Goal: Task Accomplishment & Management: Use online tool/utility

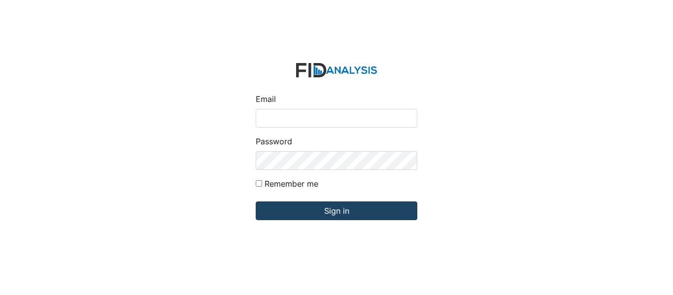
type input "[EMAIL_ADDRESS][DOMAIN_NAME]"
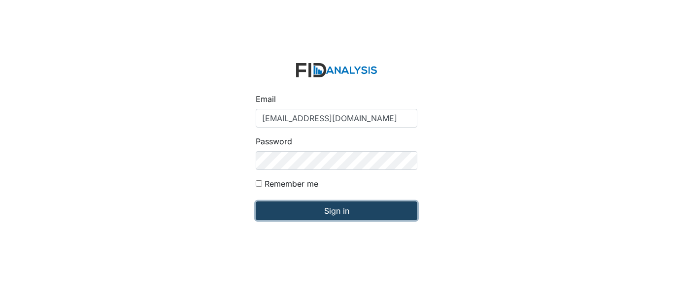
click at [288, 210] on input "Sign in" at bounding box center [337, 210] width 162 height 19
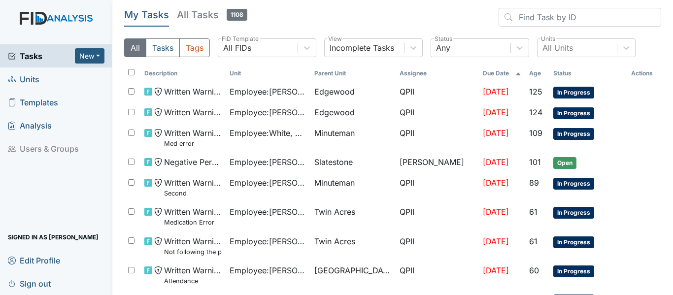
click at [31, 80] on span "Units" at bounding box center [24, 78] width 32 height 15
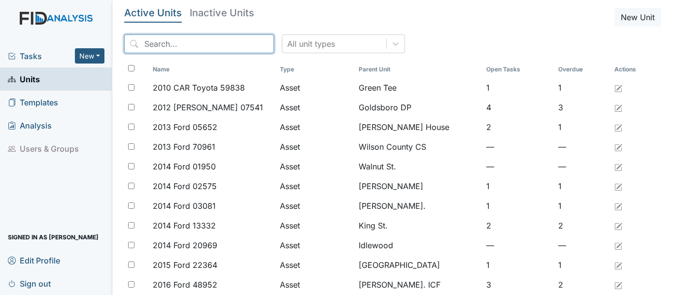
drag, startPoint x: 144, startPoint y: 42, endPoint x: 177, endPoint y: 41, distance: 32.5
click at [144, 42] on input "search" at bounding box center [199, 43] width 150 height 19
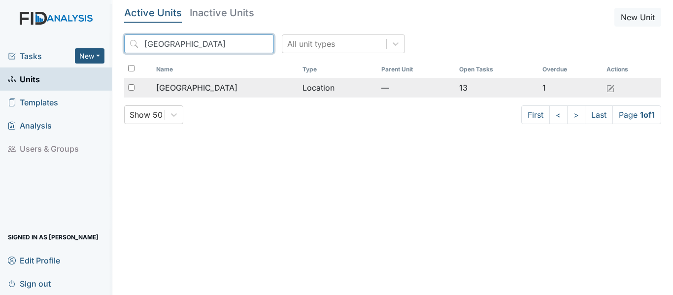
type input "[GEOGRAPHIC_DATA]"
click at [130, 88] on input "checkbox" at bounding box center [131, 87] width 6 height 6
checkbox input "true"
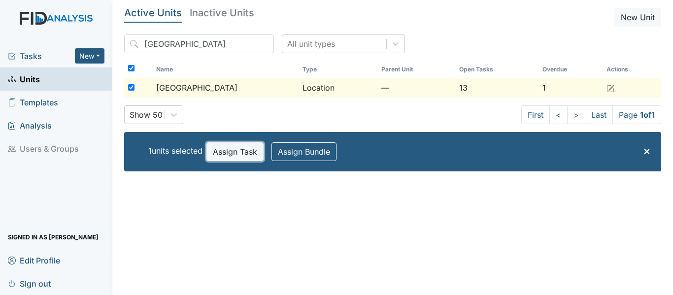
click at [240, 154] on button "Assign Task" at bounding box center [234, 151] width 57 height 19
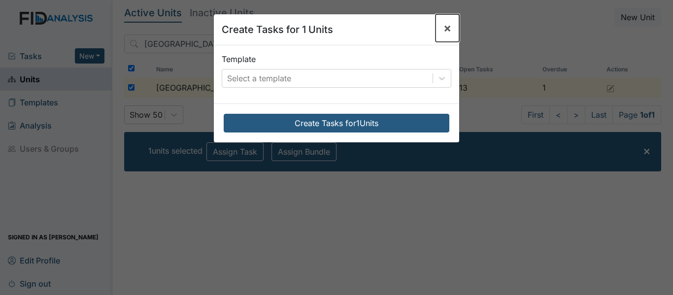
click at [444, 23] on span "×" at bounding box center [447, 28] width 8 height 14
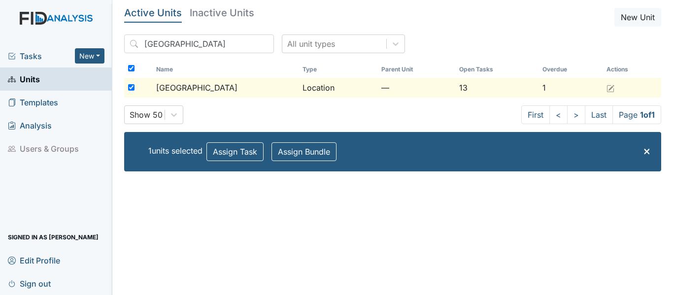
click at [230, 86] on div "[GEOGRAPHIC_DATA]" at bounding box center [225, 88] width 138 height 12
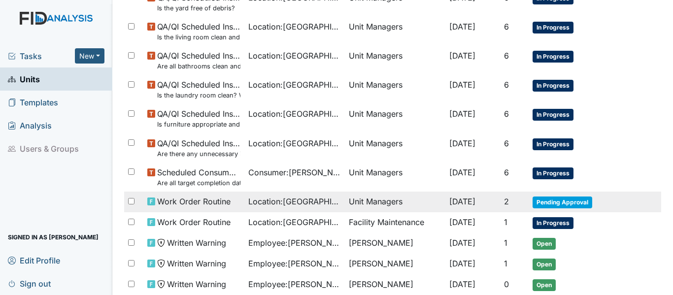
scroll to position [521, 0]
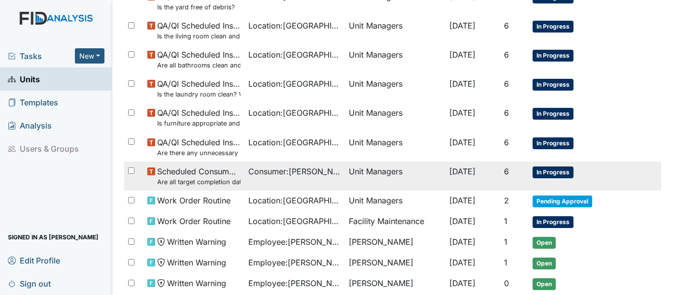
click at [547, 172] on span "In Progress" at bounding box center [552, 172] width 41 height 12
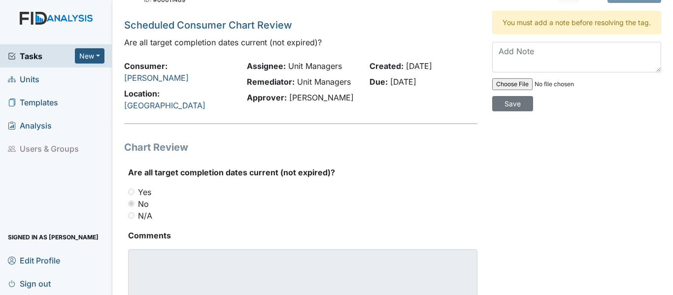
scroll to position [6, 0]
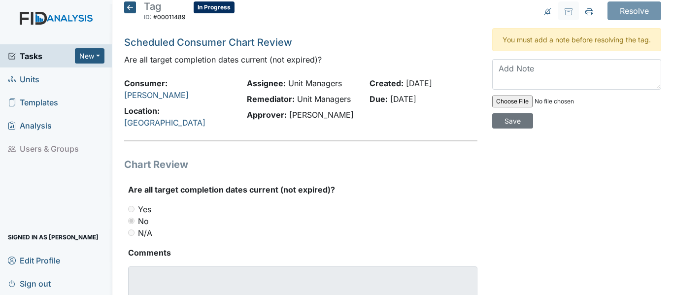
click at [130, 8] on icon at bounding box center [130, 7] width 12 height 12
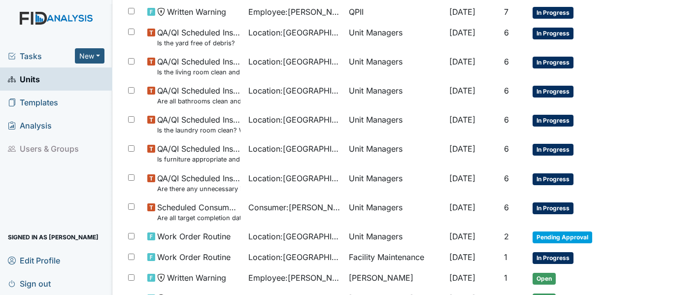
scroll to position [492, 0]
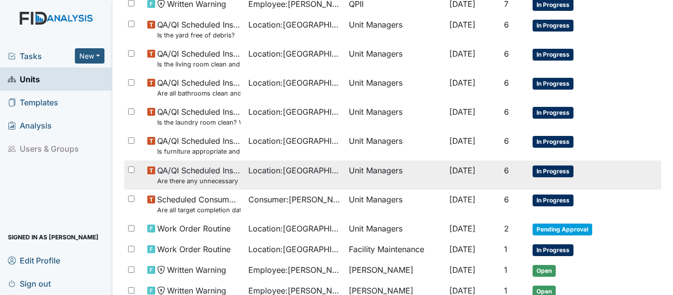
click at [546, 172] on span "In Progress" at bounding box center [552, 171] width 41 height 12
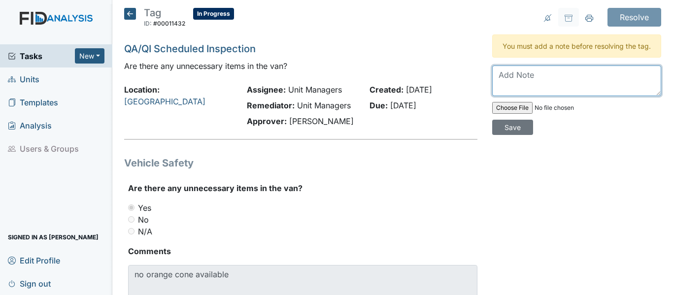
click at [492, 84] on textarea at bounding box center [576, 80] width 169 height 31
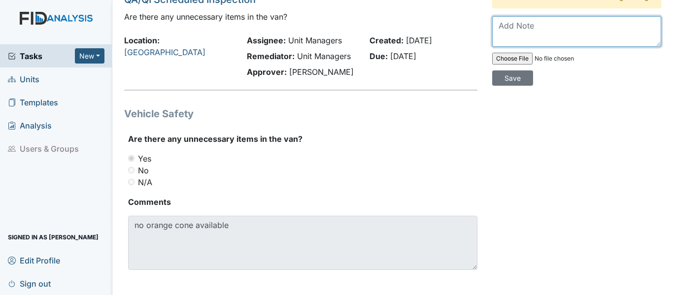
scroll to position [56, 0]
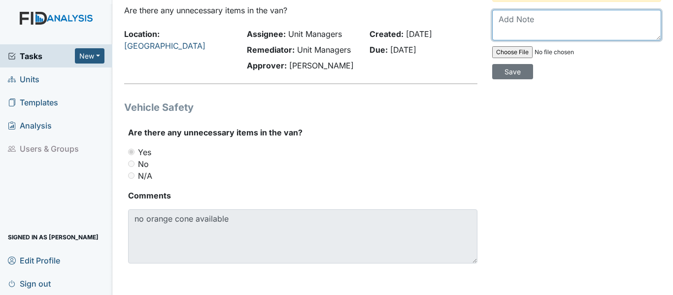
click at [495, 30] on textarea at bounding box center [576, 25] width 169 height 31
type textarea "N"
type textarea "W"
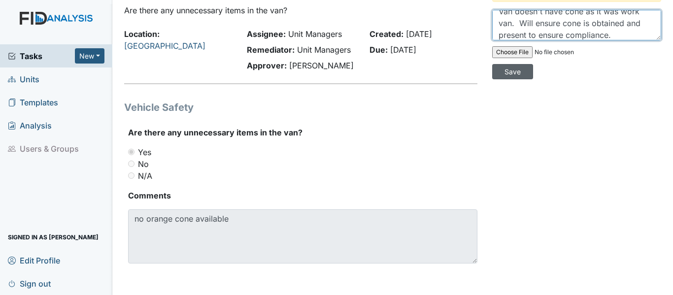
type textarea "Van doesn't have cone as it was work van. Will ensure cone is obtained and pres…"
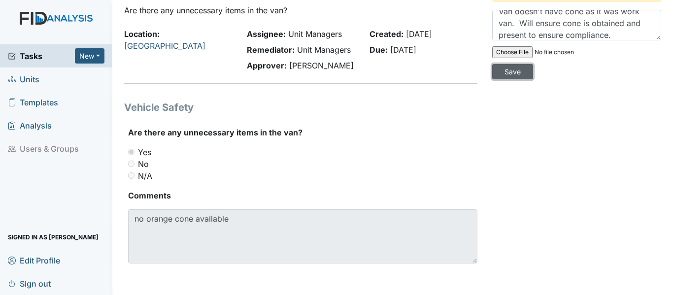
click at [510, 79] on input "Save" at bounding box center [512, 71] width 41 height 15
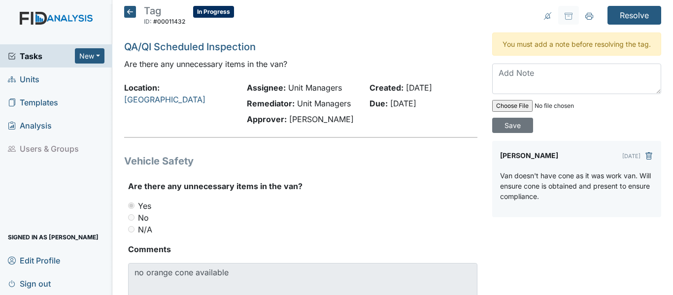
scroll to position [0, 0]
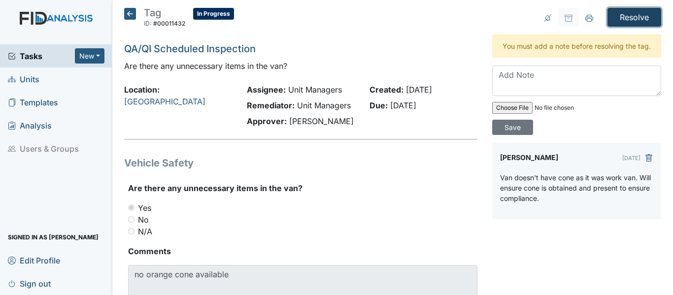
click at [623, 15] on input "Resolve" at bounding box center [634, 17] width 54 height 19
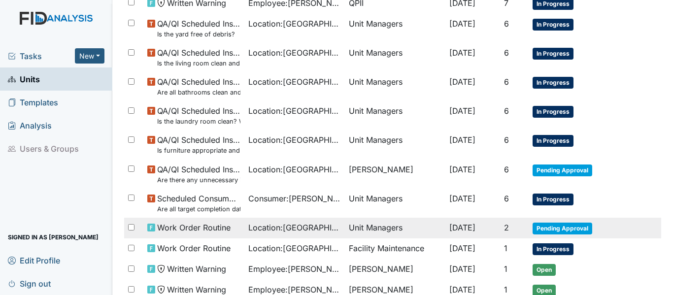
scroll to position [542, 0]
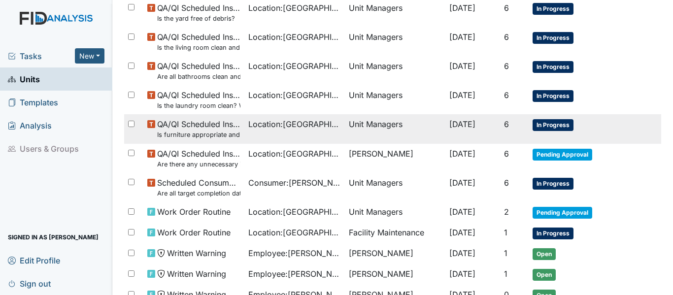
click at [547, 119] on span "In Progress" at bounding box center [552, 125] width 41 height 12
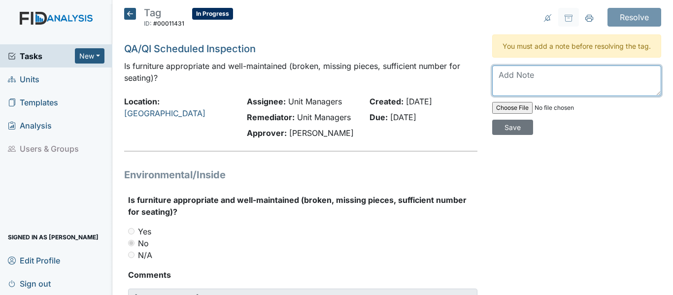
click at [494, 80] on textarea at bounding box center [576, 80] width 169 height 31
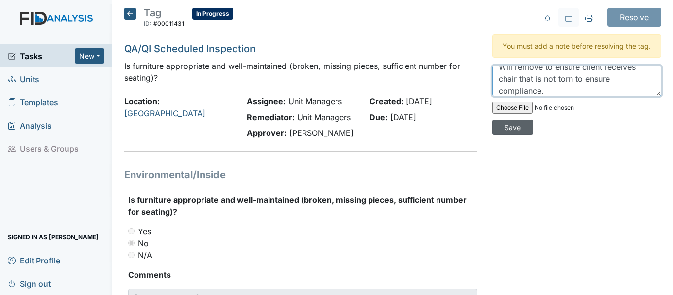
type textarea "Will remove to ensure client receives chair that is not torn to ensure complian…"
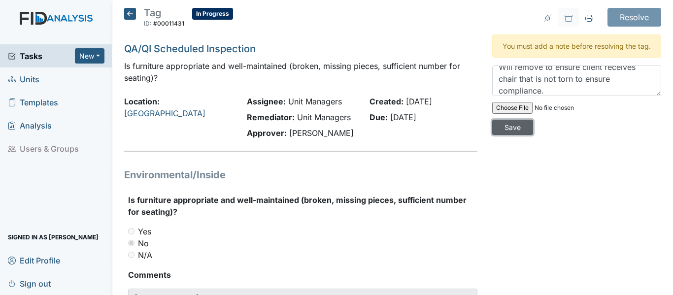
click at [501, 135] on input "Save" at bounding box center [512, 127] width 41 height 15
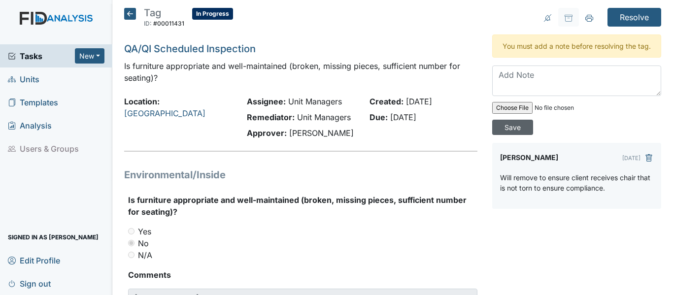
scroll to position [0, 0]
click at [627, 10] on input "Resolve" at bounding box center [634, 17] width 54 height 19
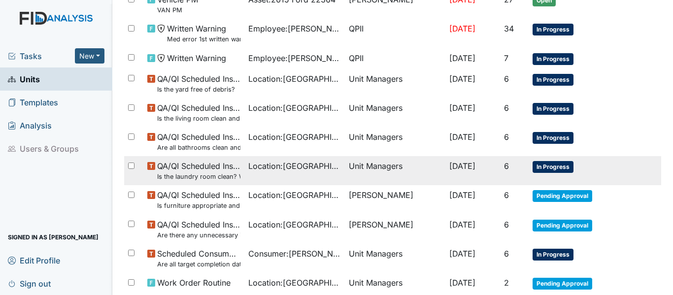
scroll to position [430, 0]
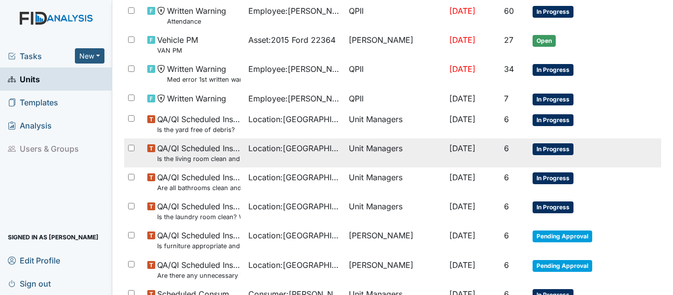
click at [538, 150] on span "In Progress" at bounding box center [552, 149] width 41 height 12
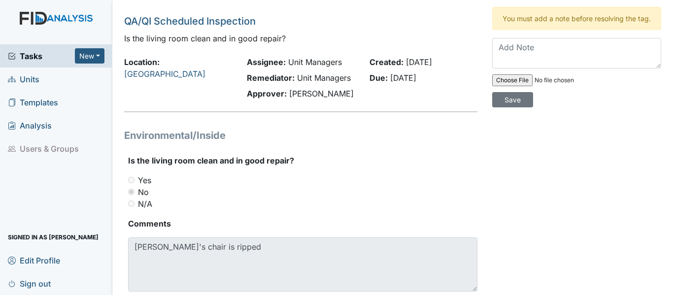
scroll to position [56, 0]
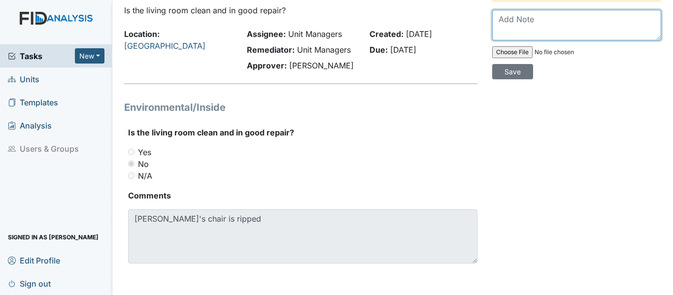
click at [492, 27] on textarea at bounding box center [576, 25] width 169 height 31
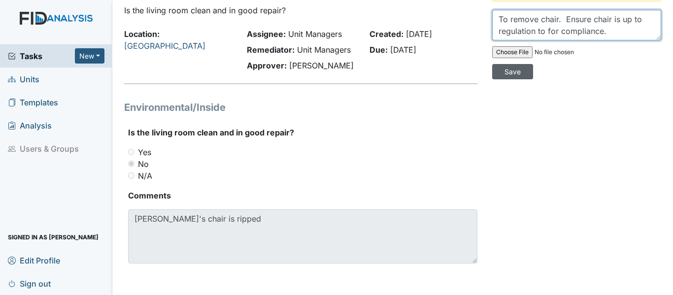
type textarea "To remove chair. Ensure chair is up to regulation to for compliance."
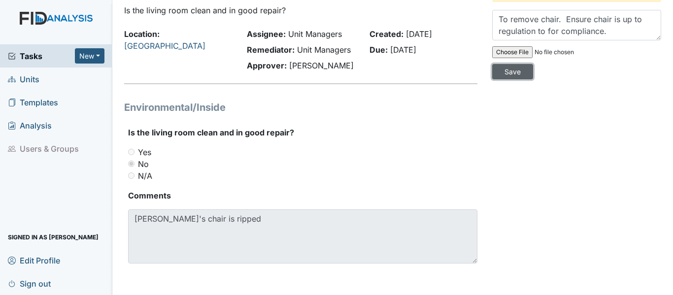
click at [503, 78] on input "Save" at bounding box center [512, 71] width 41 height 15
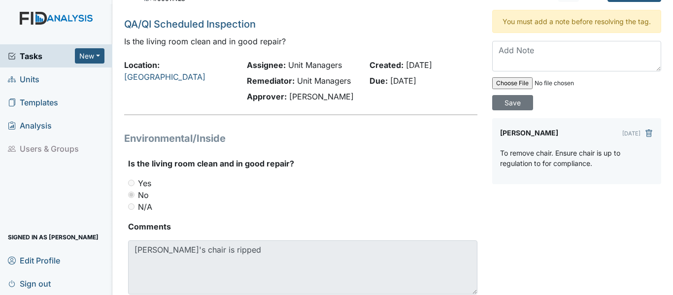
scroll to position [0, 0]
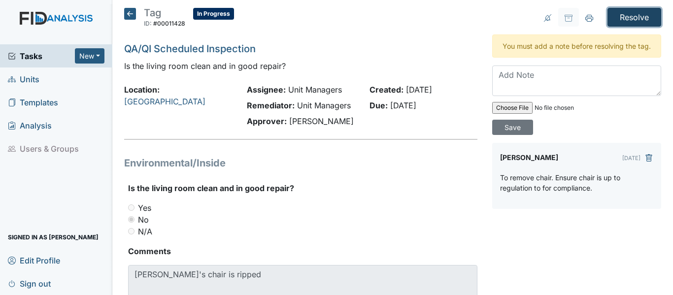
click at [624, 15] on input "Resolve" at bounding box center [634, 17] width 54 height 19
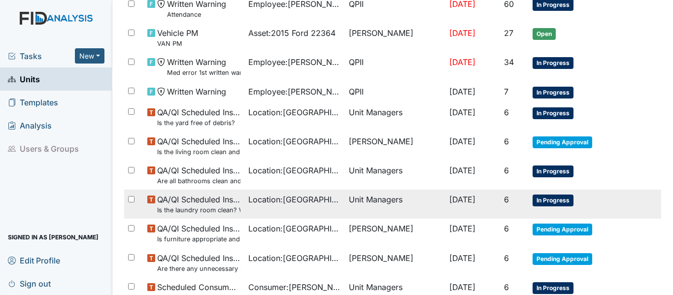
scroll to position [455, 0]
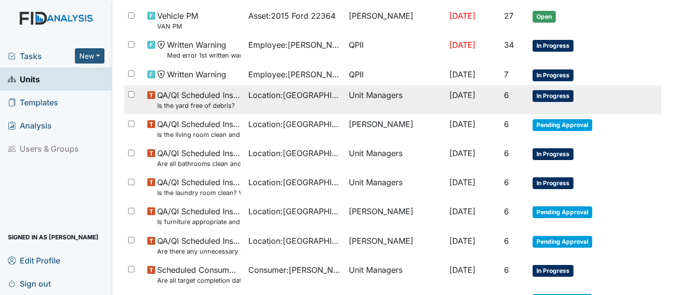
click at [547, 92] on span "In Progress" at bounding box center [552, 96] width 41 height 12
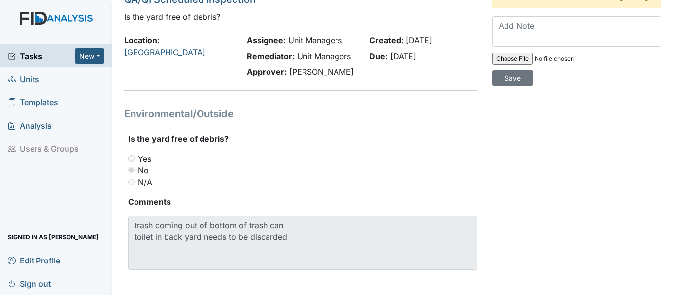
scroll to position [56, 0]
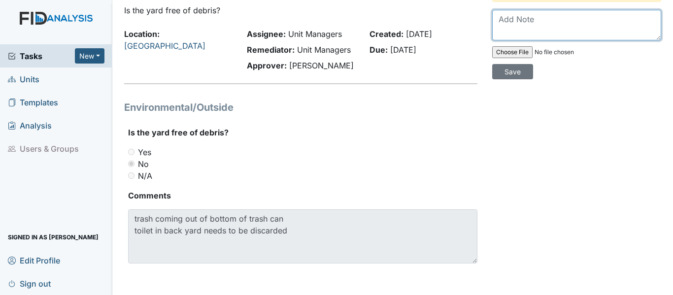
click at [495, 26] on textarea at bounding box center [576, 25] width 169 height 31
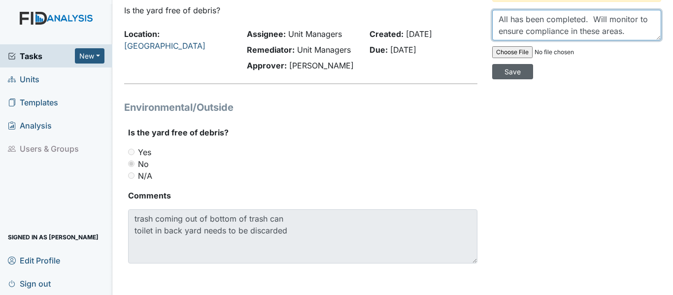
type textarea "All has been completed. Will monitor to ensure compliance in these areas."
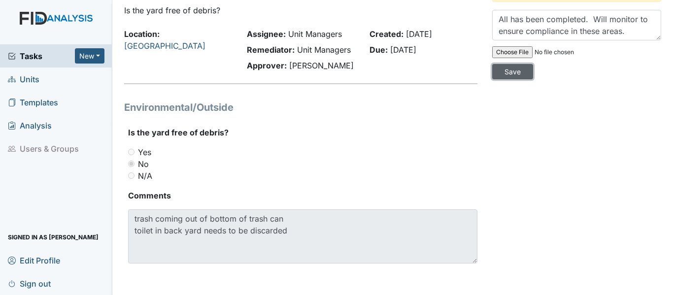
click at [506, 79] on input "Save" at bounding box center [512, 71] width 41 height 15
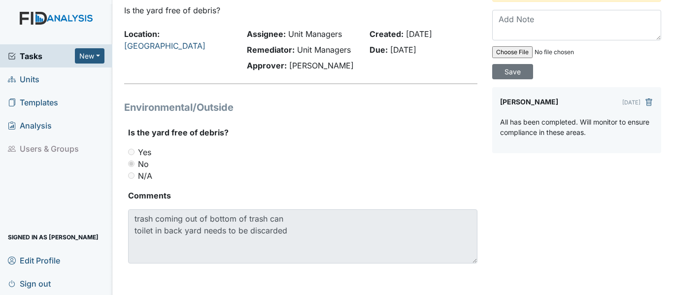
scroll to position [0, 0]
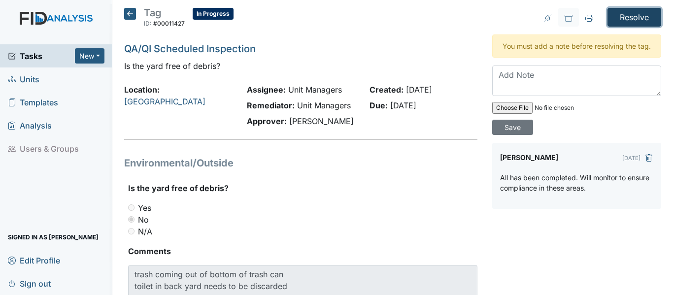
click at [632, 18] on input "Resolve" at bounding box center [634, 17] width 54 height 19
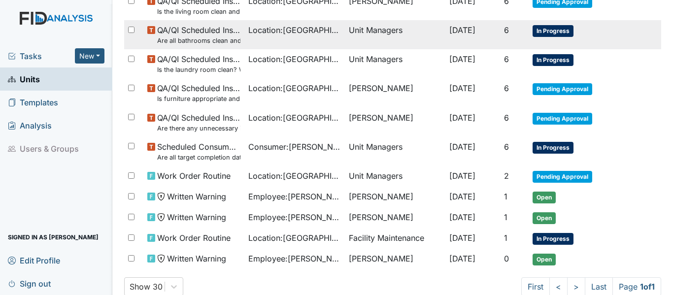
scroll to position [578, 0]
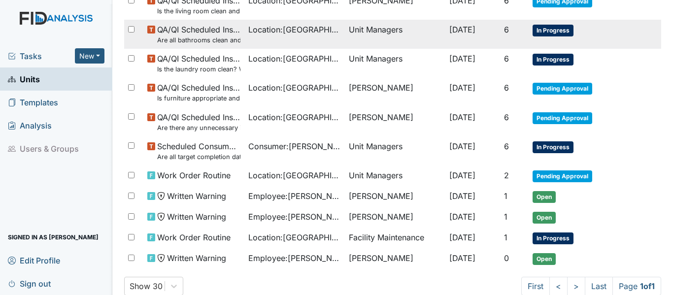
click at [549, 25] on span "In Progress" at bounding box center [552, 31] width 41 height 12
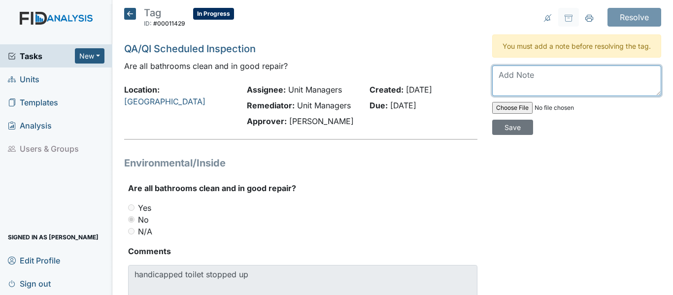
click at [492, 83] on textarea at bounding box center [576, 80] width 169 height 31
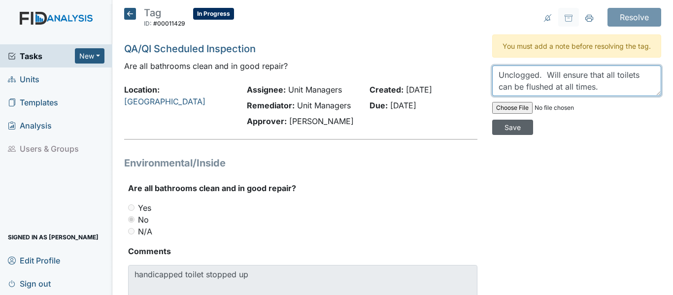
type textarea "Unclogged. Will ensure that all toilets can be flushed at all times."
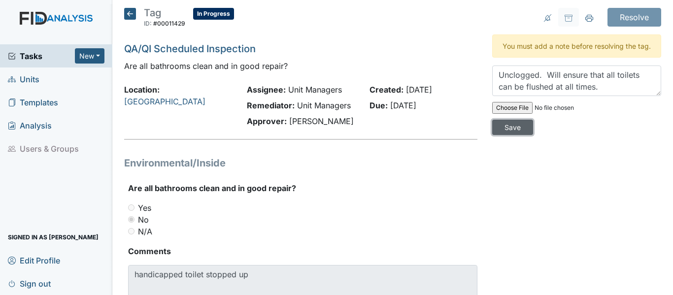
click at [500, 133] on input "Save" at bounding box center [512, 127] width 41 height 15
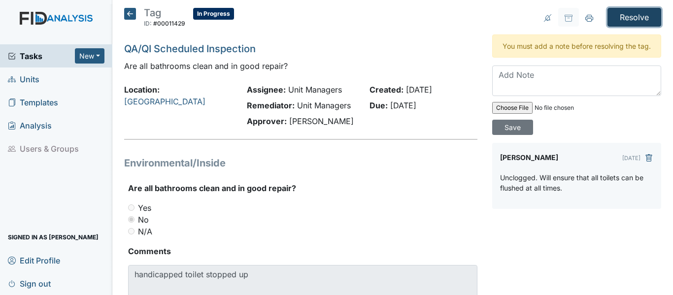
click at [628, 17] on input "Resolve" at bounding box center [634, 17] width 54 height 19
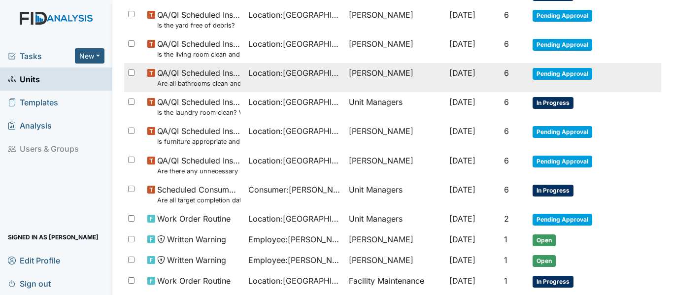
scroll to position [542, 0]
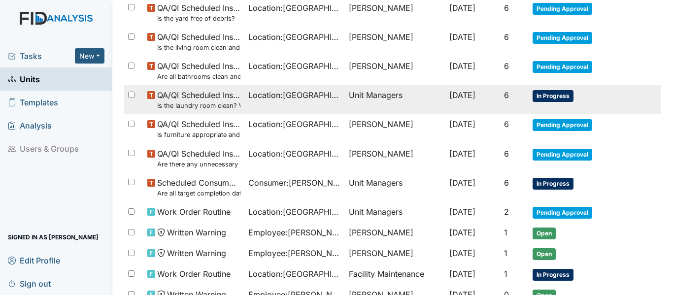
click at [548, 94] on span "In Progress" at bounding box center [552, 96] width 41 height 12
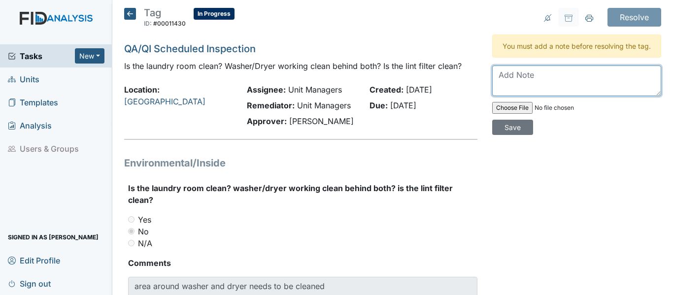
click at [493, 81] on textarea at bounding box center [576, 80] width 169 height 31
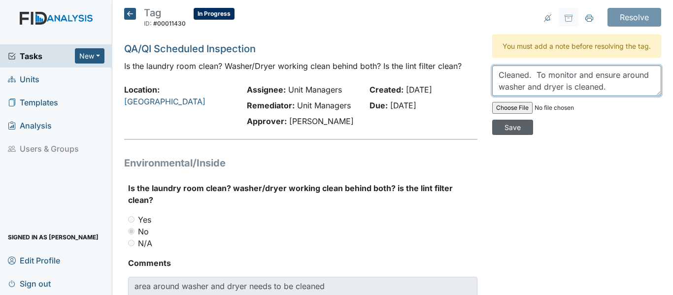
type textarea "Cleaned. To monitor and ensure around washer and dryer is cleaned."
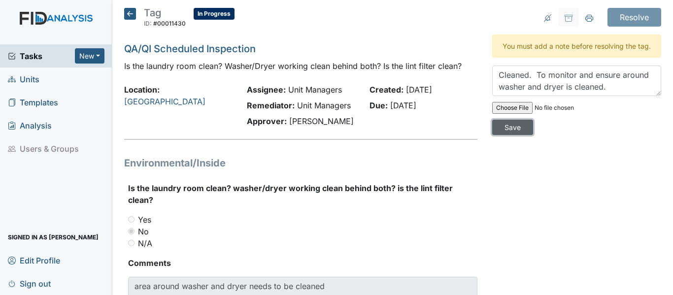
click at [510, 135] on input "Save" at bounding box center [512, 127] width 41 height 15
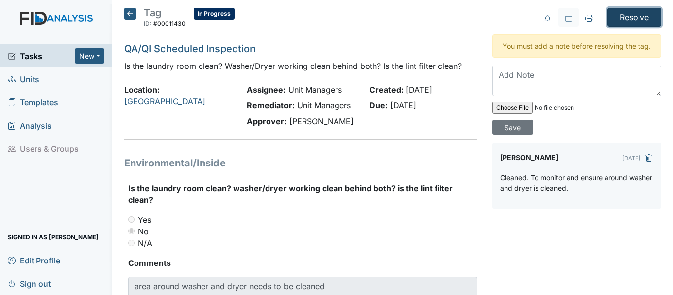
click at [620, 10] on input "Resolve" at bounding box center [634, 17] width 54 height 19
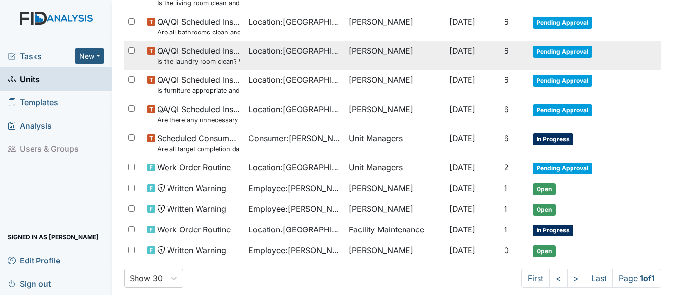
scroll to position [591, 0]
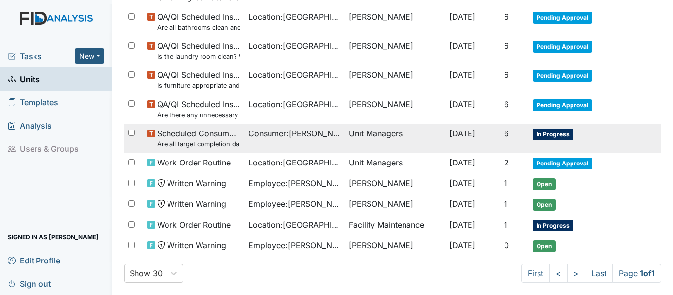
click at [555, 133] on span "In Progress" at bounding box center [552, 135] width 41 height 12
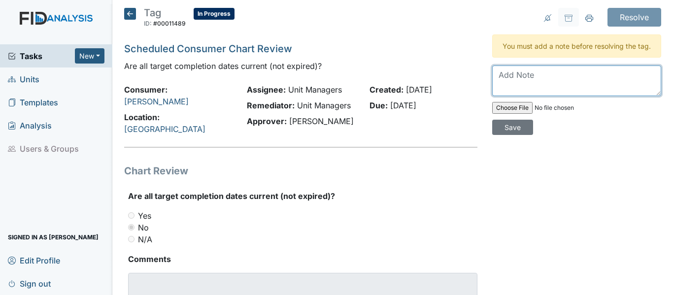
click at [492, 83] on textarea at bounding box center [576, 80] width 169 height 31
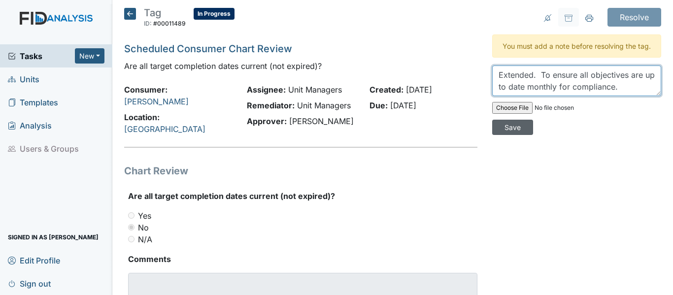
type textarea "Extended. To ensure all objectives are up to date monthly for compliance."
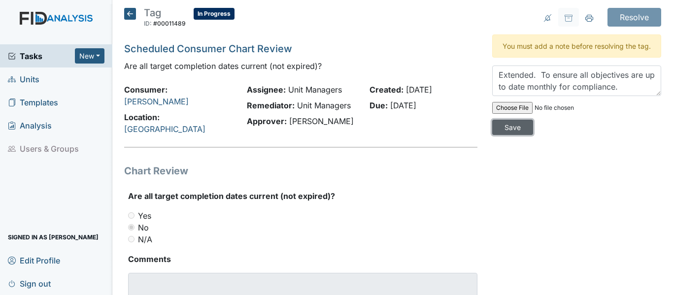
click at [513, 135] on input "Save" at bounding box center [512, 127] width 41 height 15
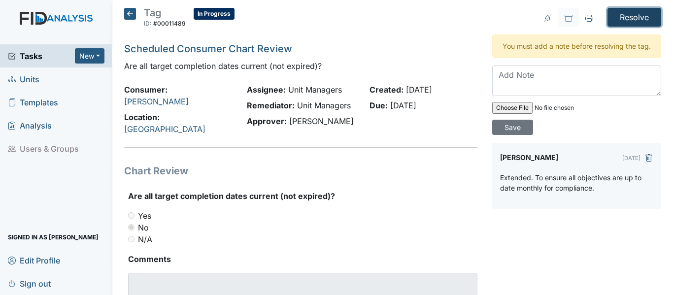
click at [620, 14] on input "Resolve" at bounding box center [634, 17] width 54 height 19
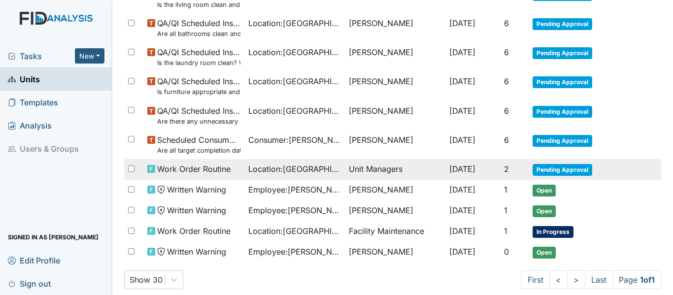
scroll to position [602, 0]
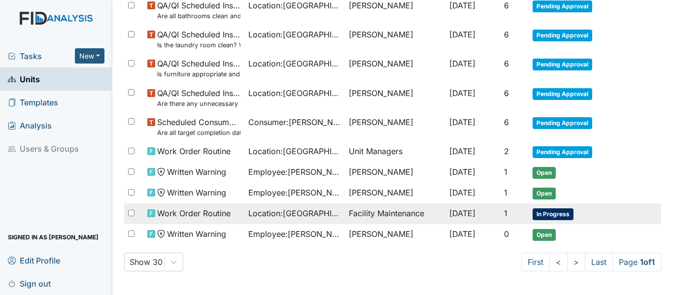
click at [559, 213] on span "In Progress" at bounding box center [552, 214] width 41 height 12
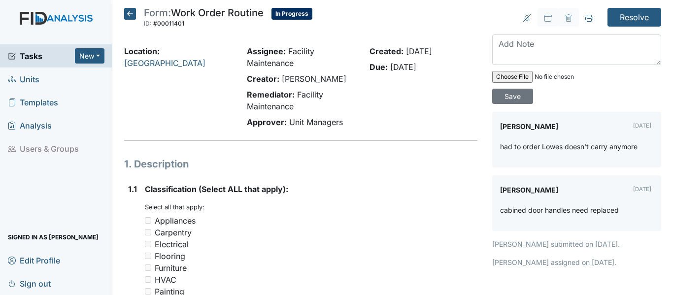
click at [127, 14] on icon at bounding box center [130, 14] width 12 height 12
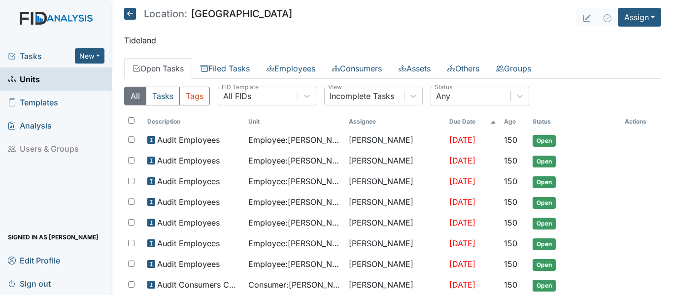
click at [131, 14] on icon at bounding box center [130, 14] width 12 height 12
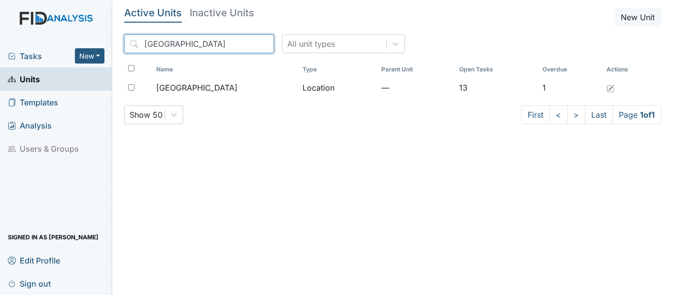
click at [207, 43] on input "[GEOGRAPHIC_DATA]" at bounding box center [199, 43] width 150 height 19
type input "B"
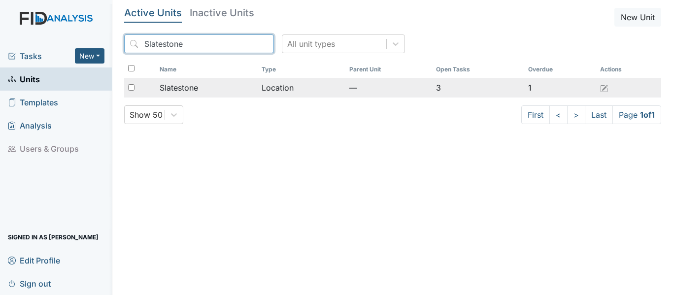
type input "Slatestone"
click at [283, 91] on td "Location" at bounding box center [302, 88] width 88 height 20
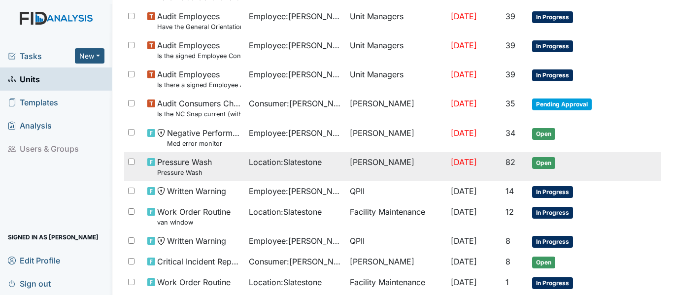
scroll to position [630, 0]
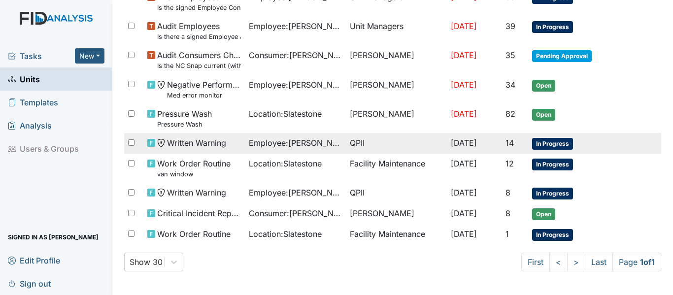
click at [540, 145] on span "In Progress" at bounding box center [552, 144] width 41 height 12
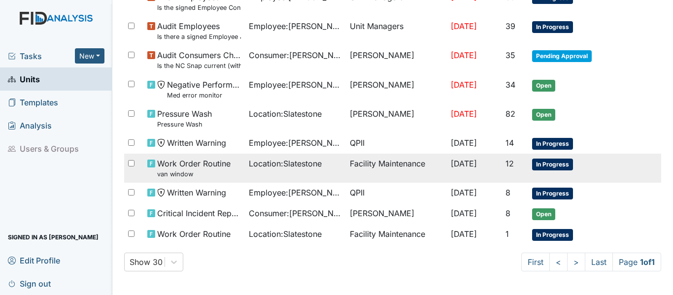
click at [554, 165] on span "In Progress" at bounding box center [552, 165] width 41 height 12
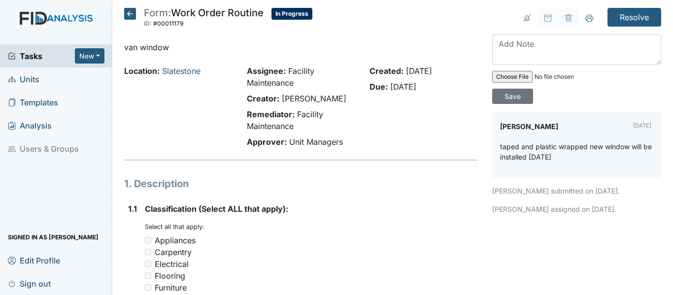
click at [131, 16] on icon at bounding box center [130, 14] width 12 height 12
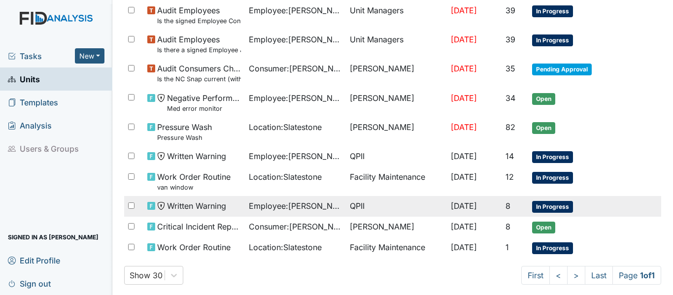
scroll to position [630, 0]
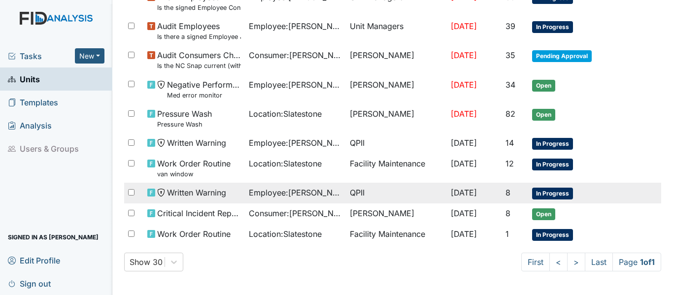
click at [560, 193] on span "In Progress" at bounding box center [552, 194] width 41 height 12
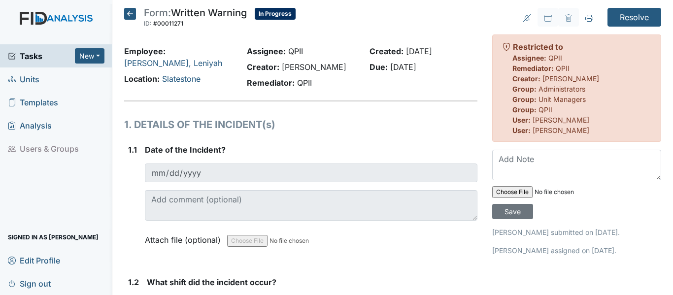
click at [130, 12] on icon at bounding box center [130, 14] width 12 height 12
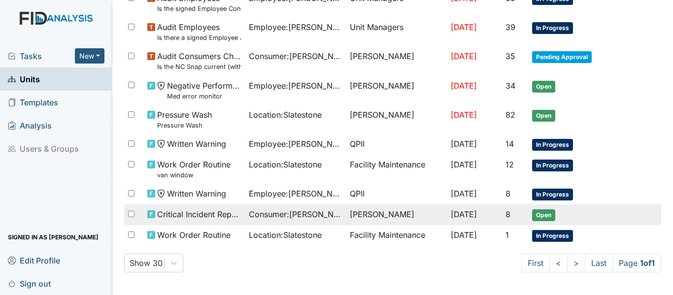
scroll to position [630, 0]
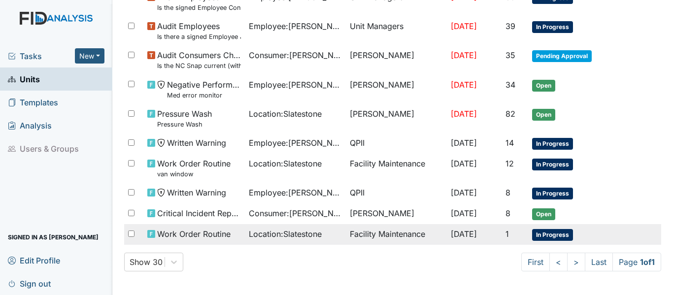
click at [548, 235] on span "In Progress" at bounding box center [552, 235] width 41 height 12
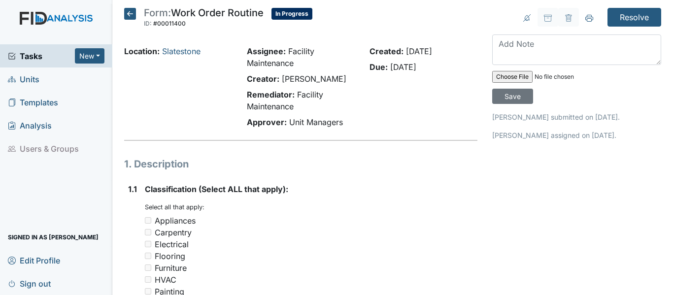
click at [130, 15] on icon at bounding box center [130, 14] width 12 height 12
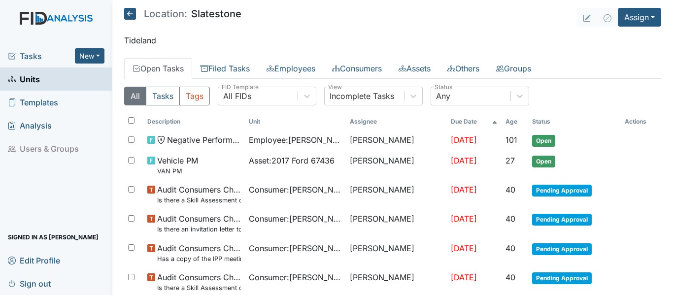
click at [130, 15] on icon at bounding box center [130, 14] width 12 height 12
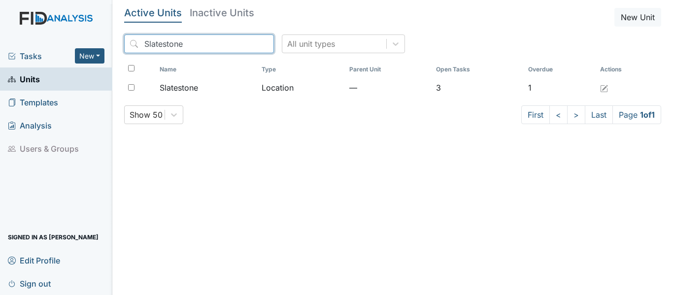
click at [184, 42] on input "Slatestone" at bounding box center [199, 43] width 150 height 19
type input "S"
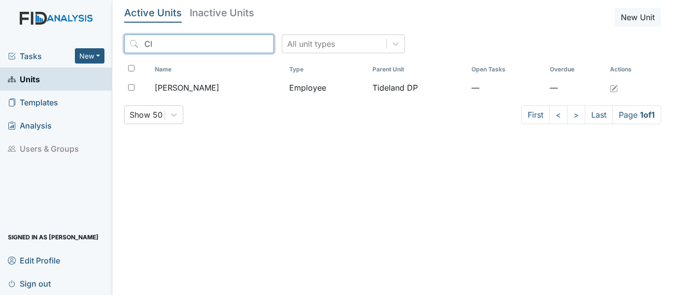
type input "C"
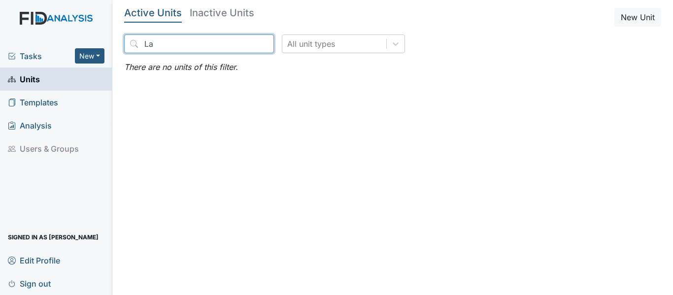
type input "L"
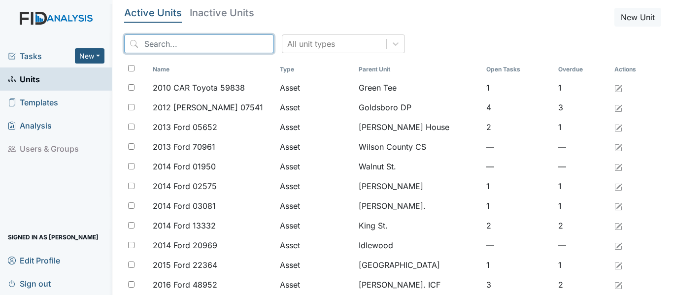
click at [143, 42] on input "search" at bounding box center [199, 43] width 150 height 19
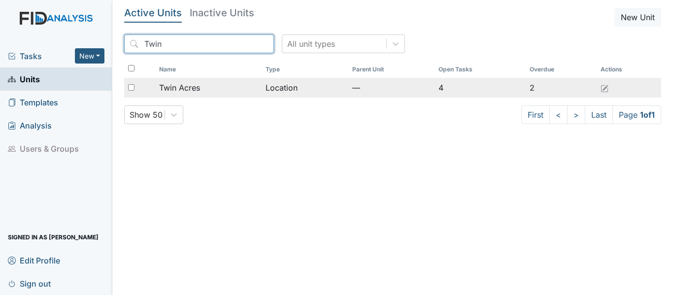
type input "Twin"
click at [202, 88] on div "Twin Acres" at bounding box center [208, 88] width 98 height 12
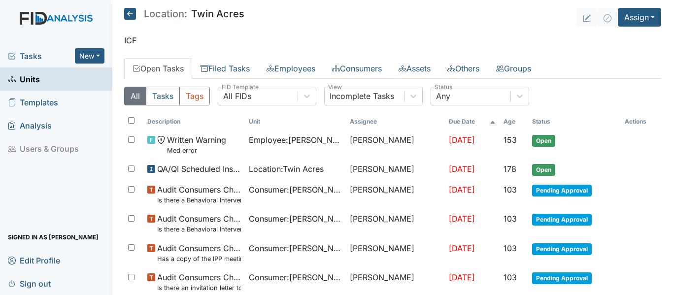
click at [130, 12] on icon at bounding box center [130, 14] width 12 height 12
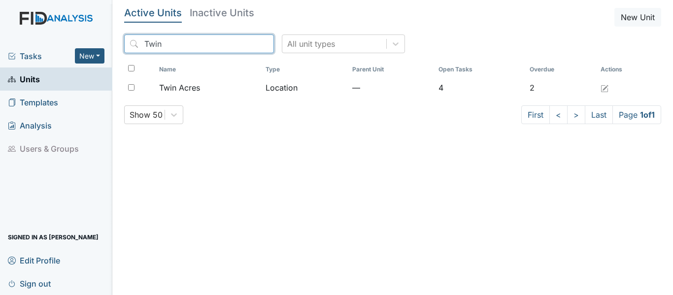
click at [164, 43] on input "Twin" at bounding box center [199, 43] width 150 height 19
type input "T"
